Goal: Transaction & Acquisition: Purchase product/service

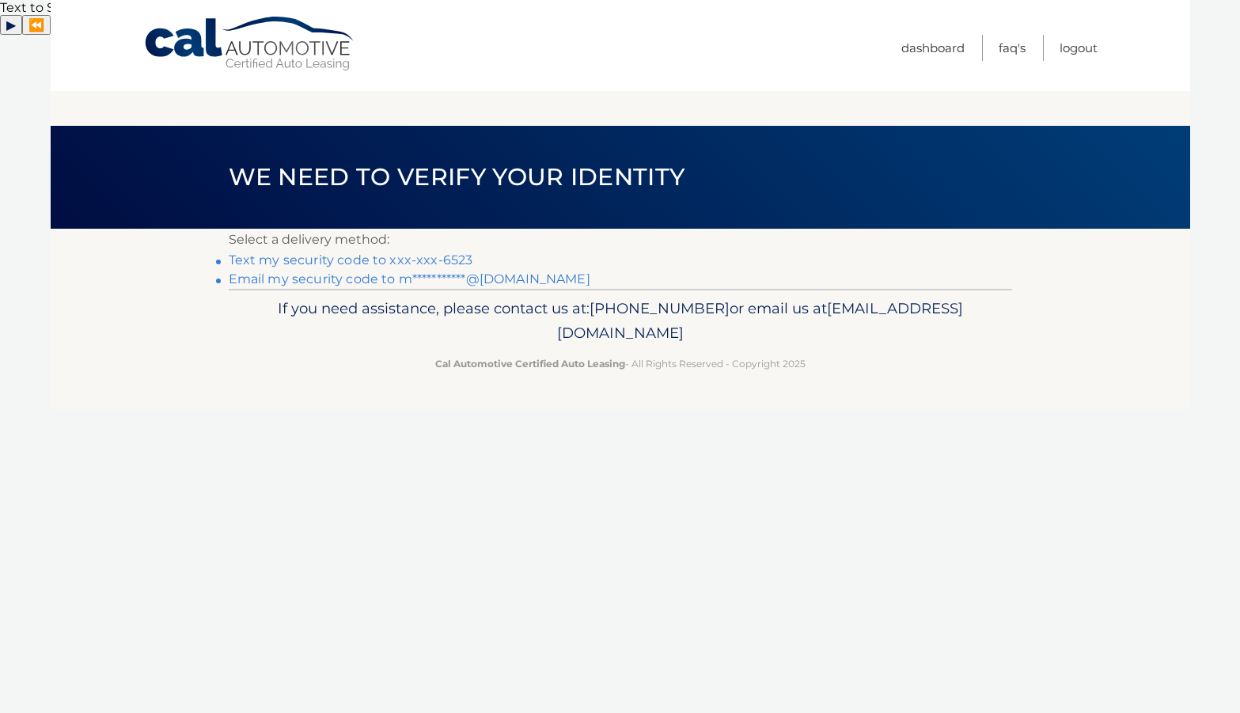
click at [443, 252] on link "Text my security code to xxx-xxx-6523" at bounding box center [351, 259] width 244 height 15
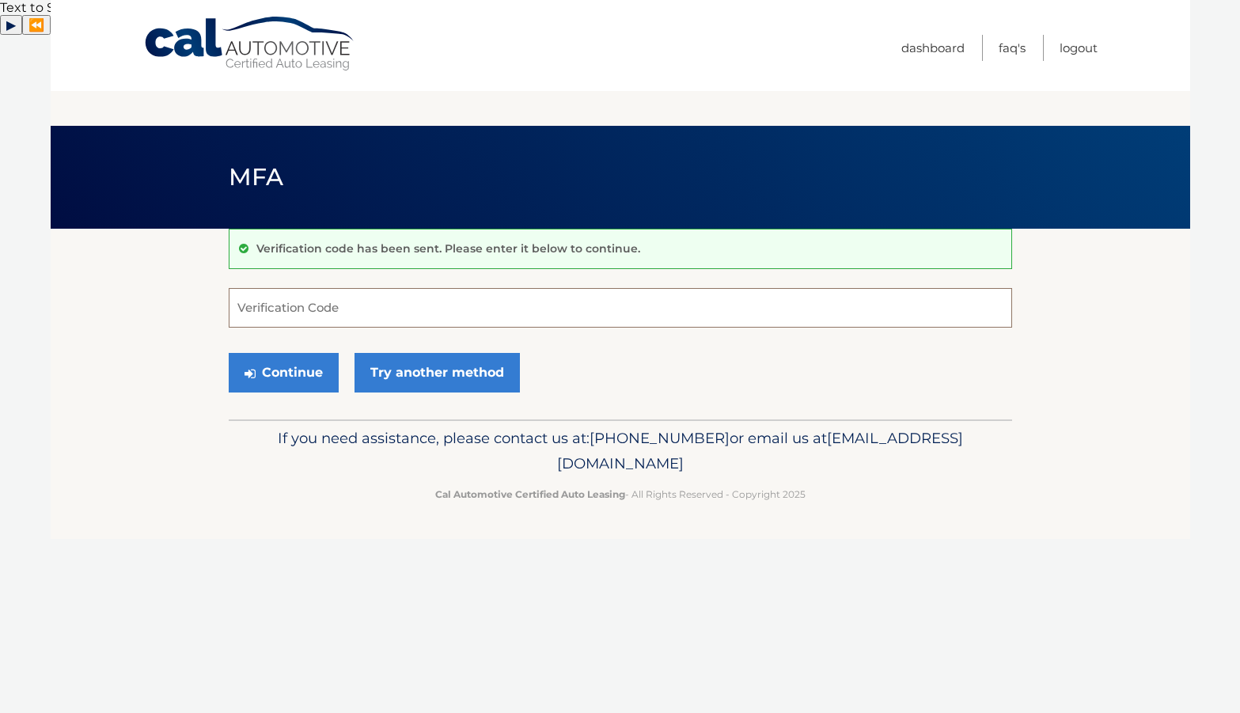
click at [388, 288] on input "Verification Code" at bounding box center [620, 308] width 783 height 40
type input "312382"
click at [293, 353] on button "Continue" at bounding box center [284, 373] width 110 height 40
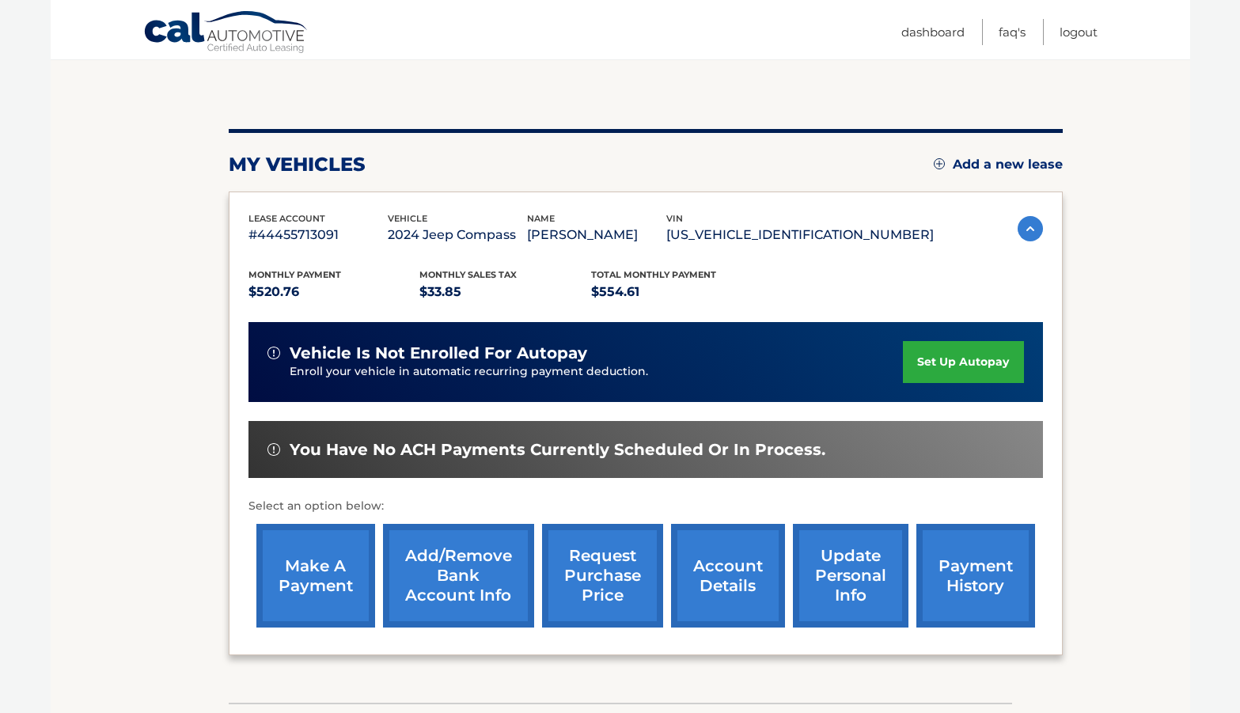
scroll to position [198, 0]
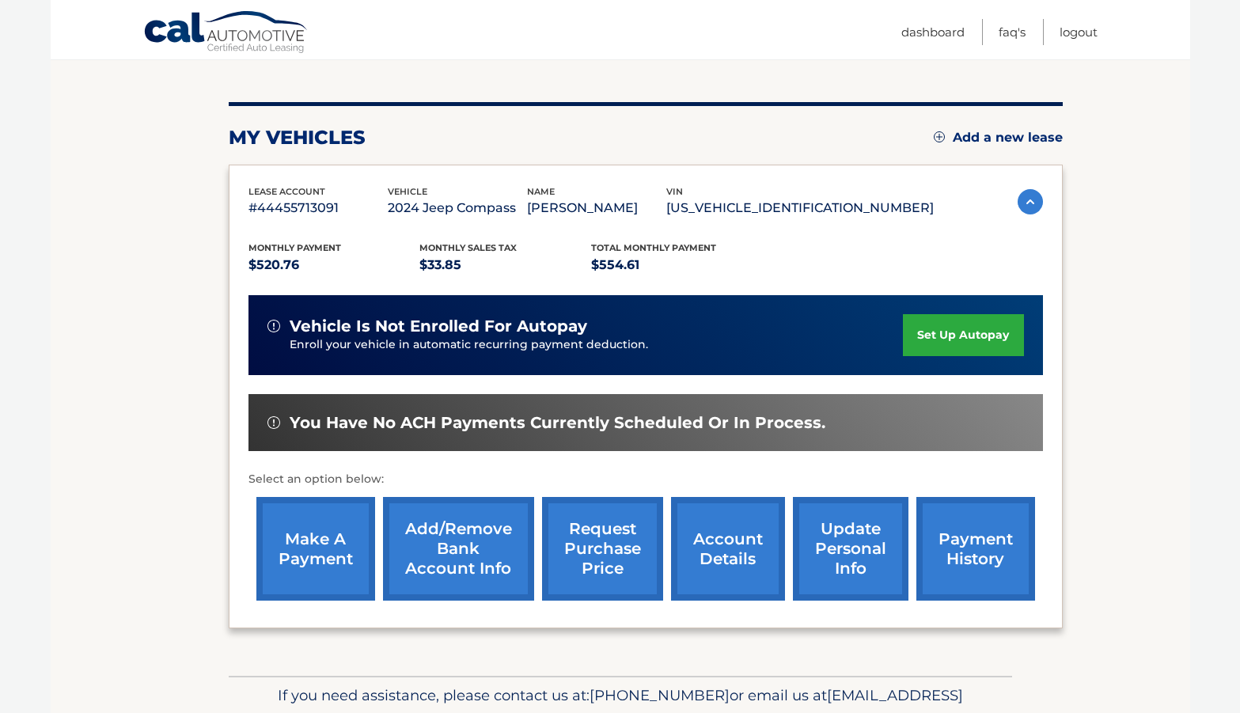
click at [286, 518] on link "make a payment" at bounding box center [315, 549] width 119 height 104
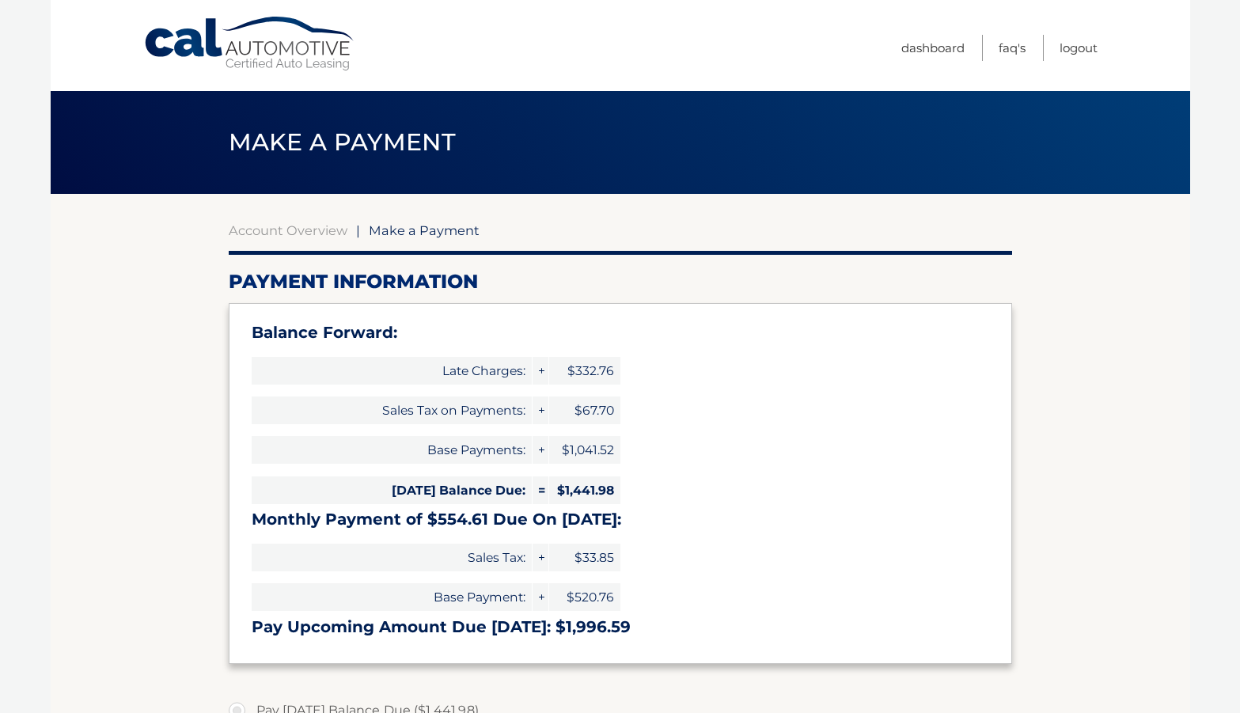
select select "ZDJhZWFhM2ItYzJlNy00MTFiLWJhYWMtYzUzYmIxZmY3ZDU4"
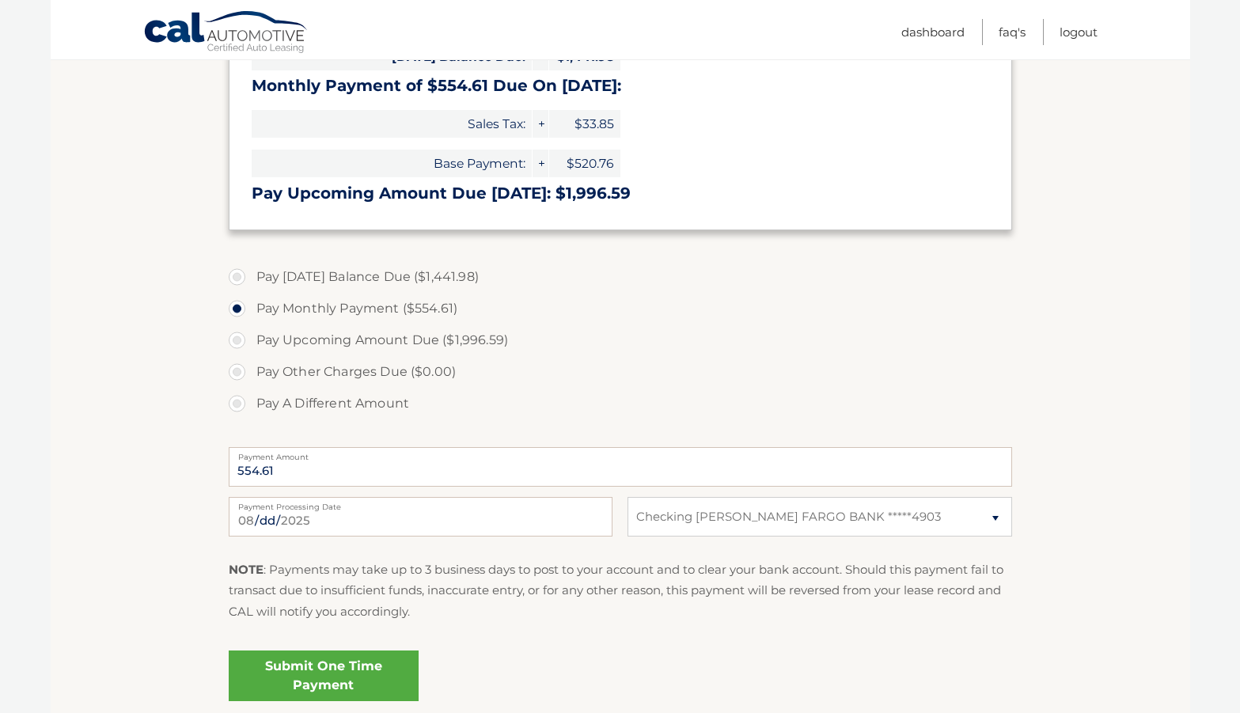
scroll to position [515, 0]
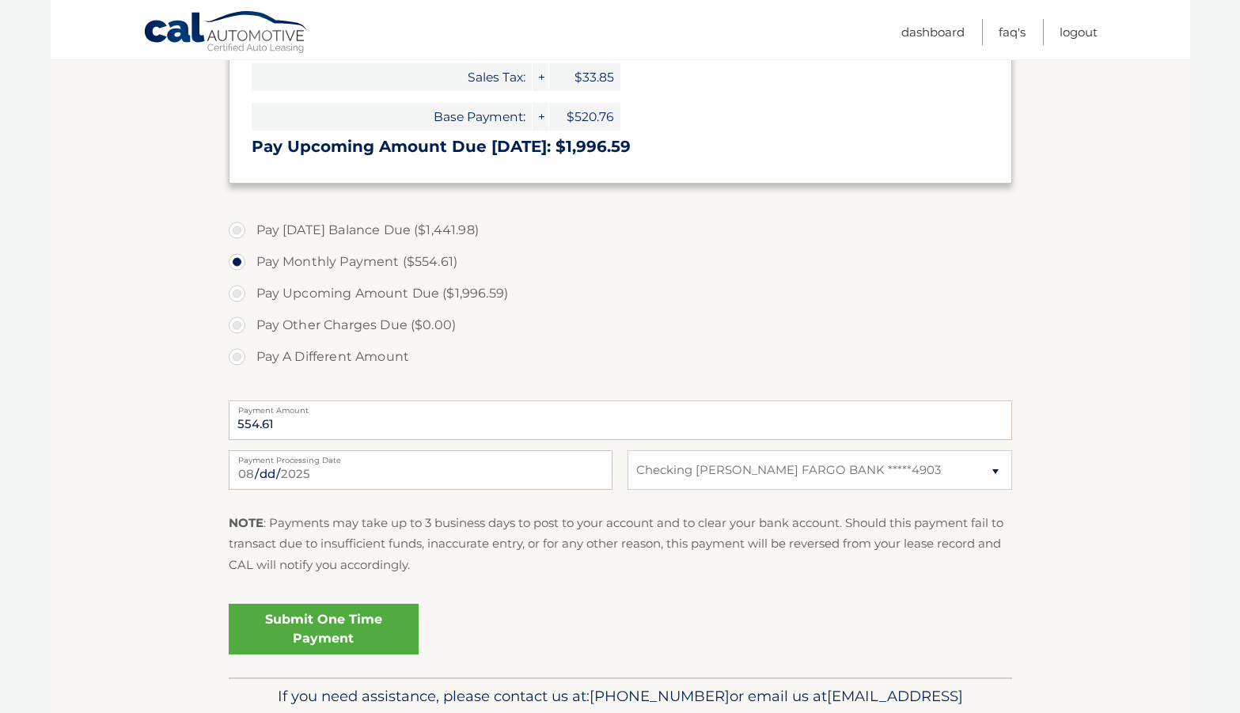
click at [373, 604] on link "Submit One Time Payment" at bounding box center [324, 629] width 190 height 51
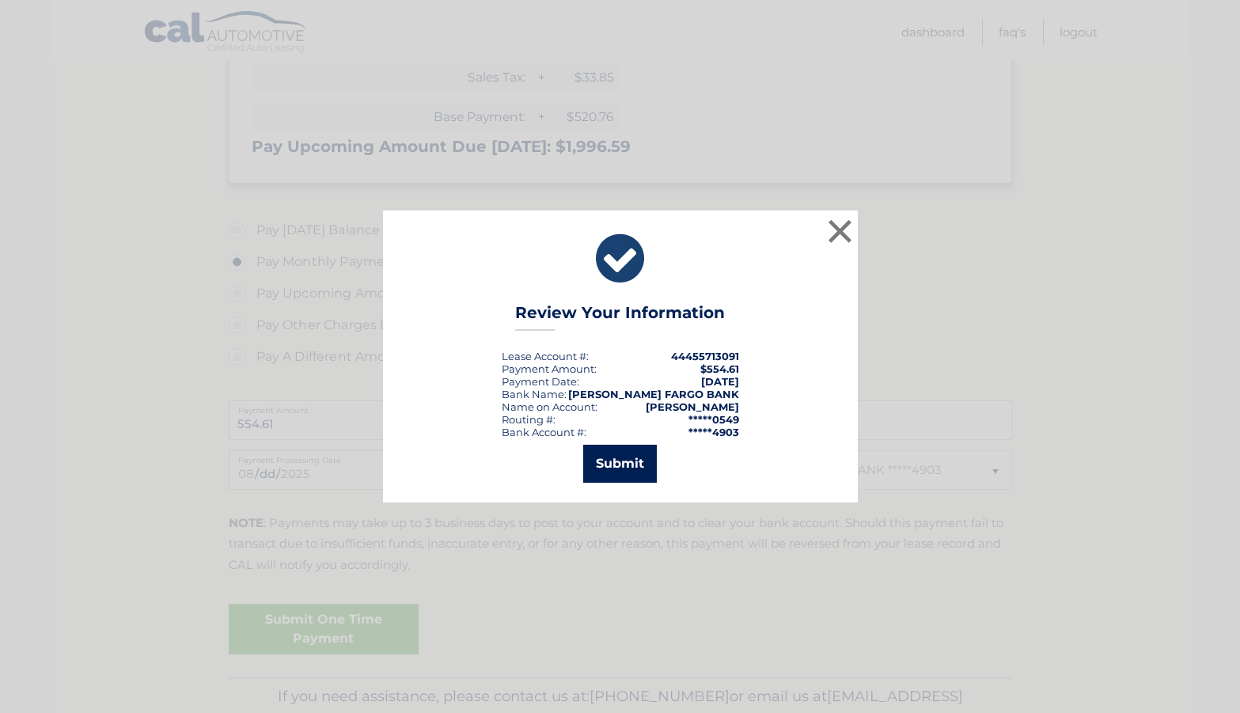
click at [608, 460] on button "Submit" at bounding box center [620, 464] width 74 height 38
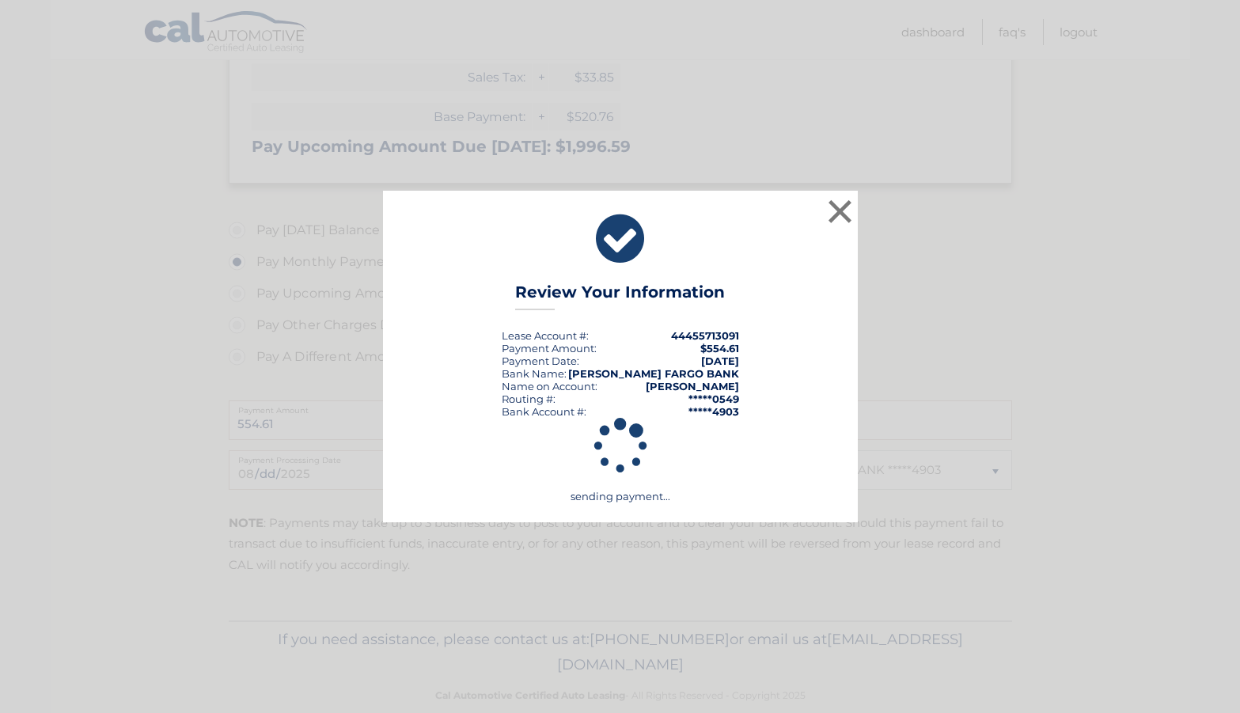
scroll to position [507, 0]
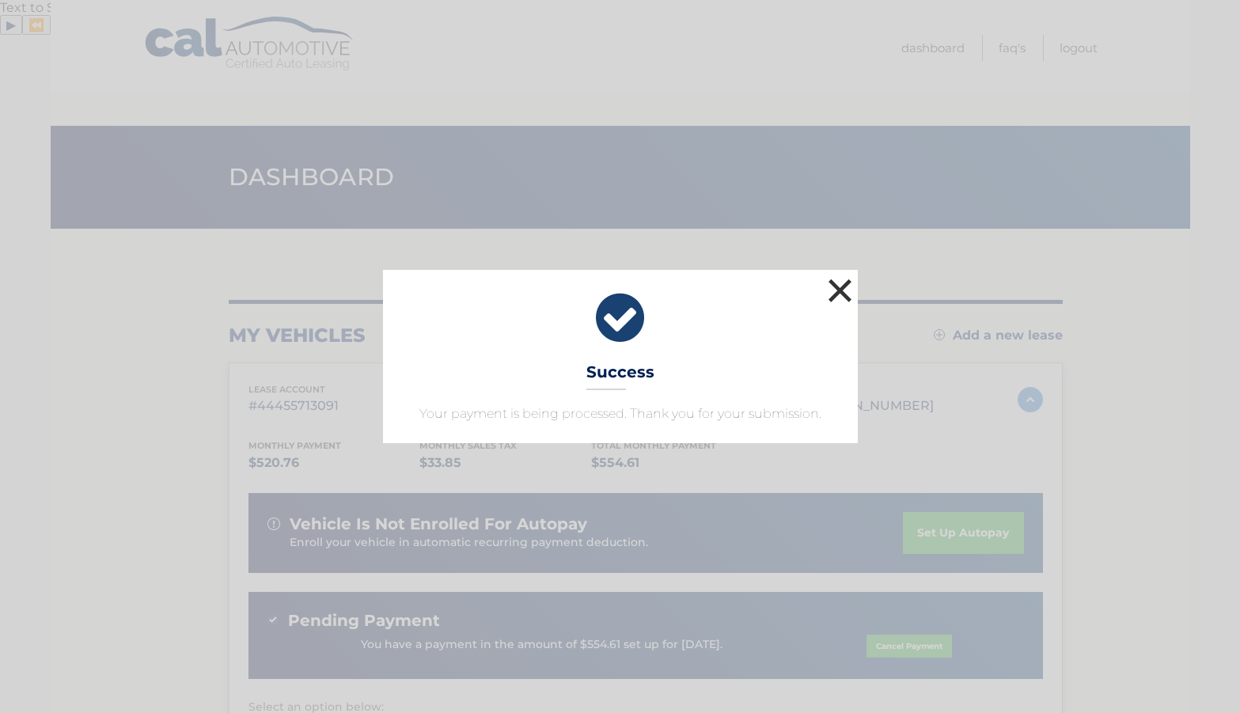
click at [833, 293] on button "×" at bounding box center [840, 290] width 32 height 32
